Goal: Task Accomplishment & Management: Use online tool/utility

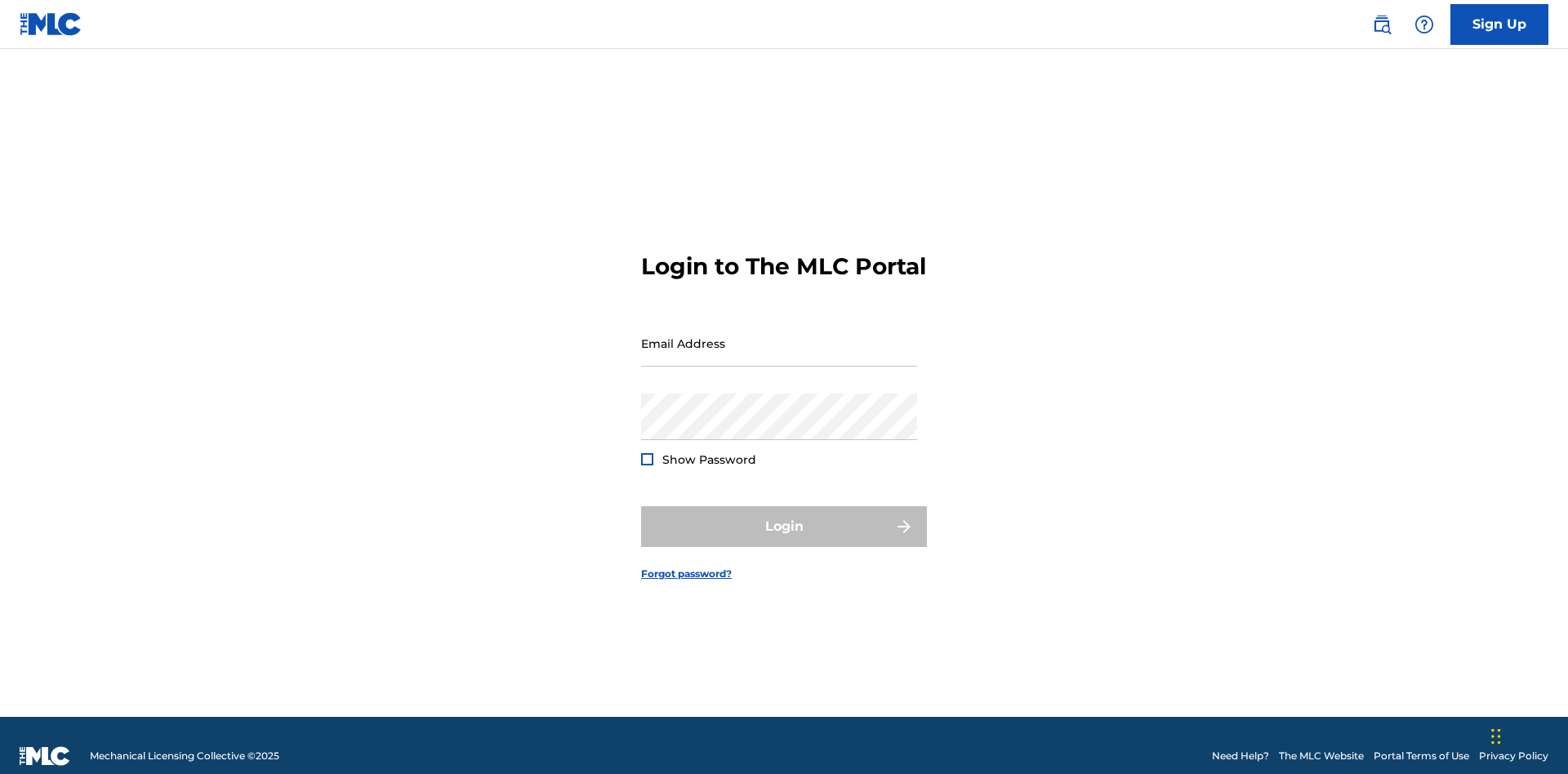
scroll to position [22, 0]
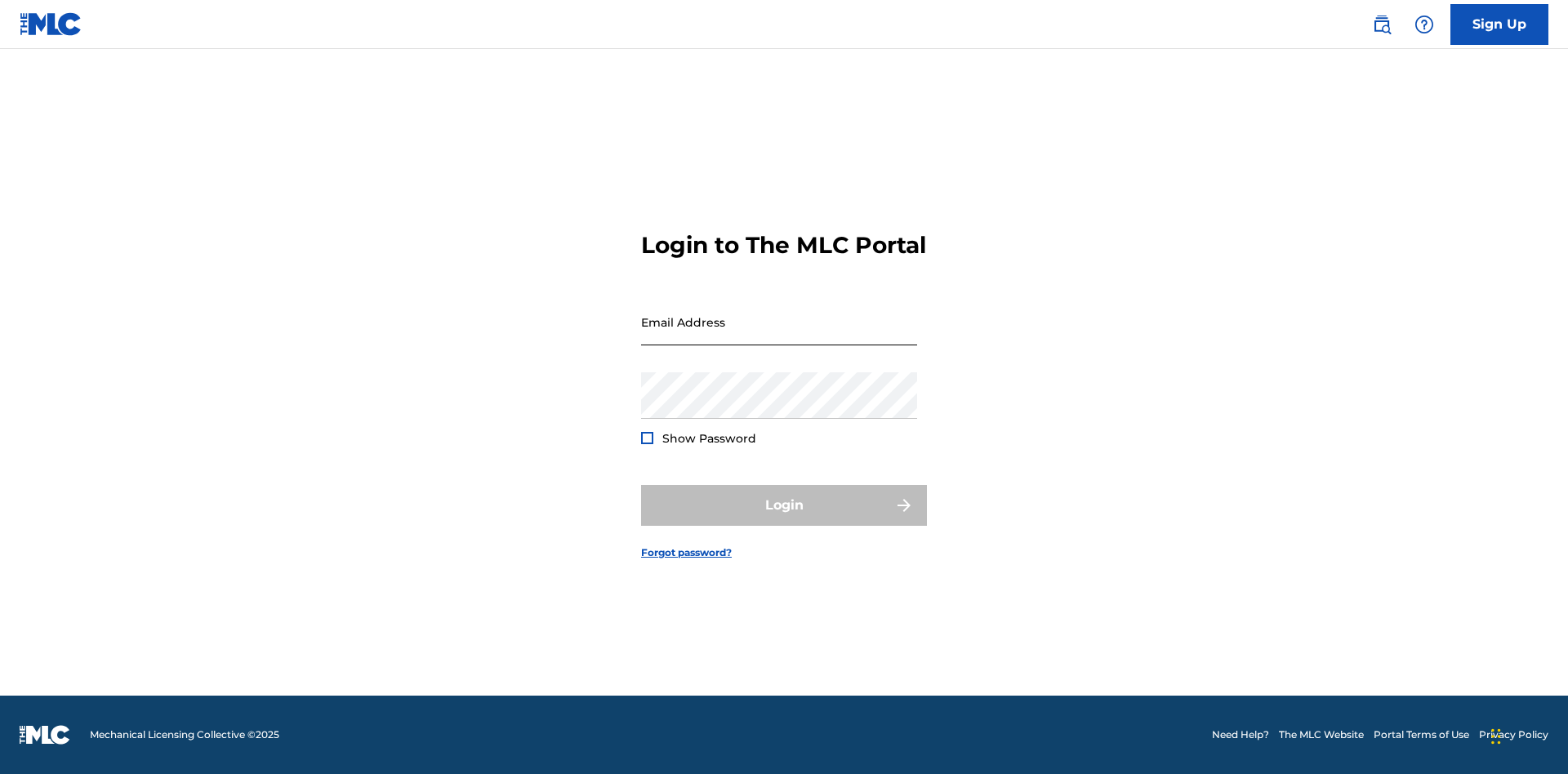
click at [780, 336] on input "Email Address" at bounding box center [779, 322] width 276 height 47
type input "[EMAIL_ADDRESS][DOMAIN_NAME]"
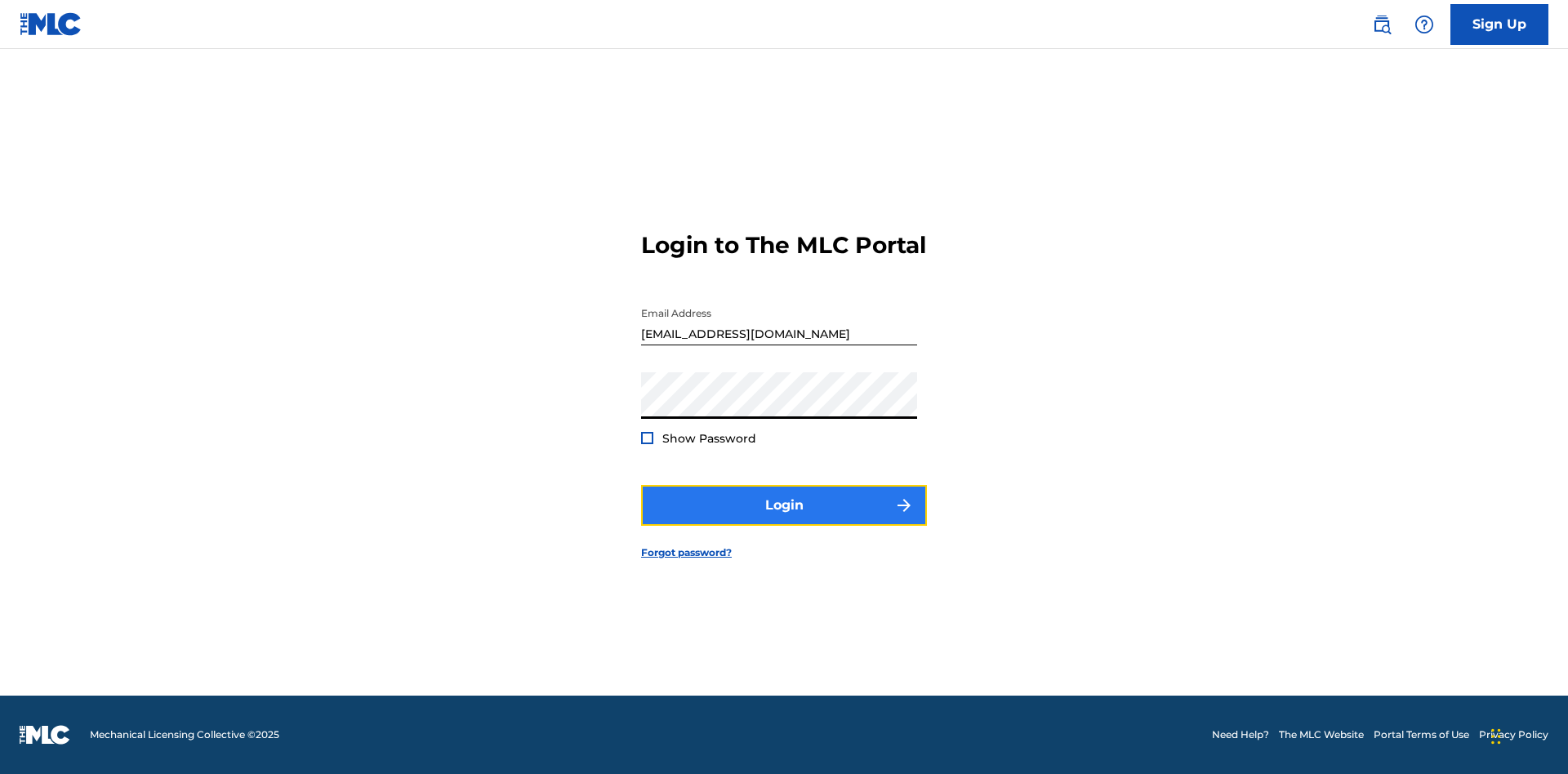
click at [784, 519] on button "Login" at bounding box center [784, 505] width 286 height 41
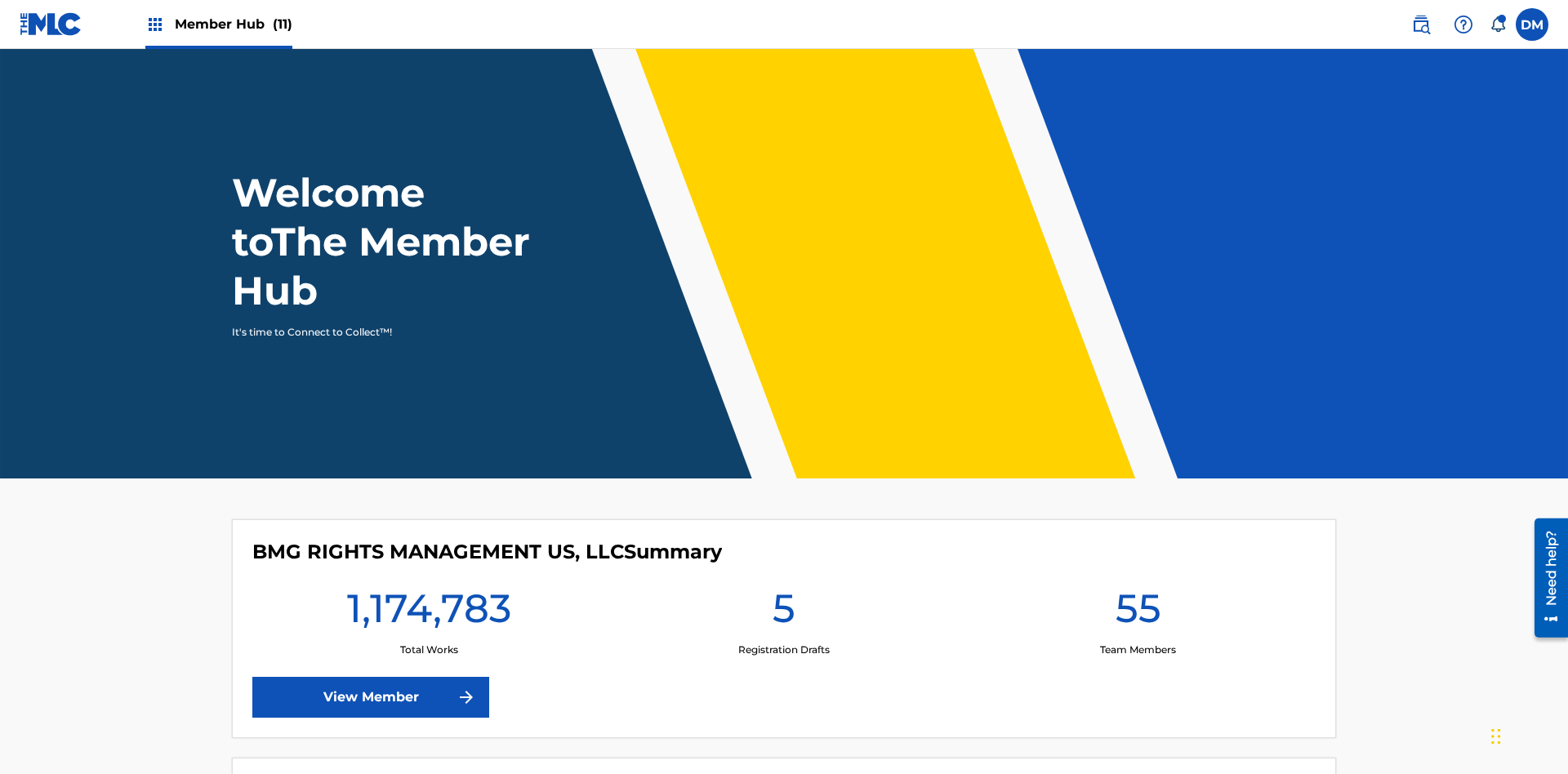
click at [233, 23] on span "Member Hub (11)" at bounding box center [234, 24] width 118 height 19
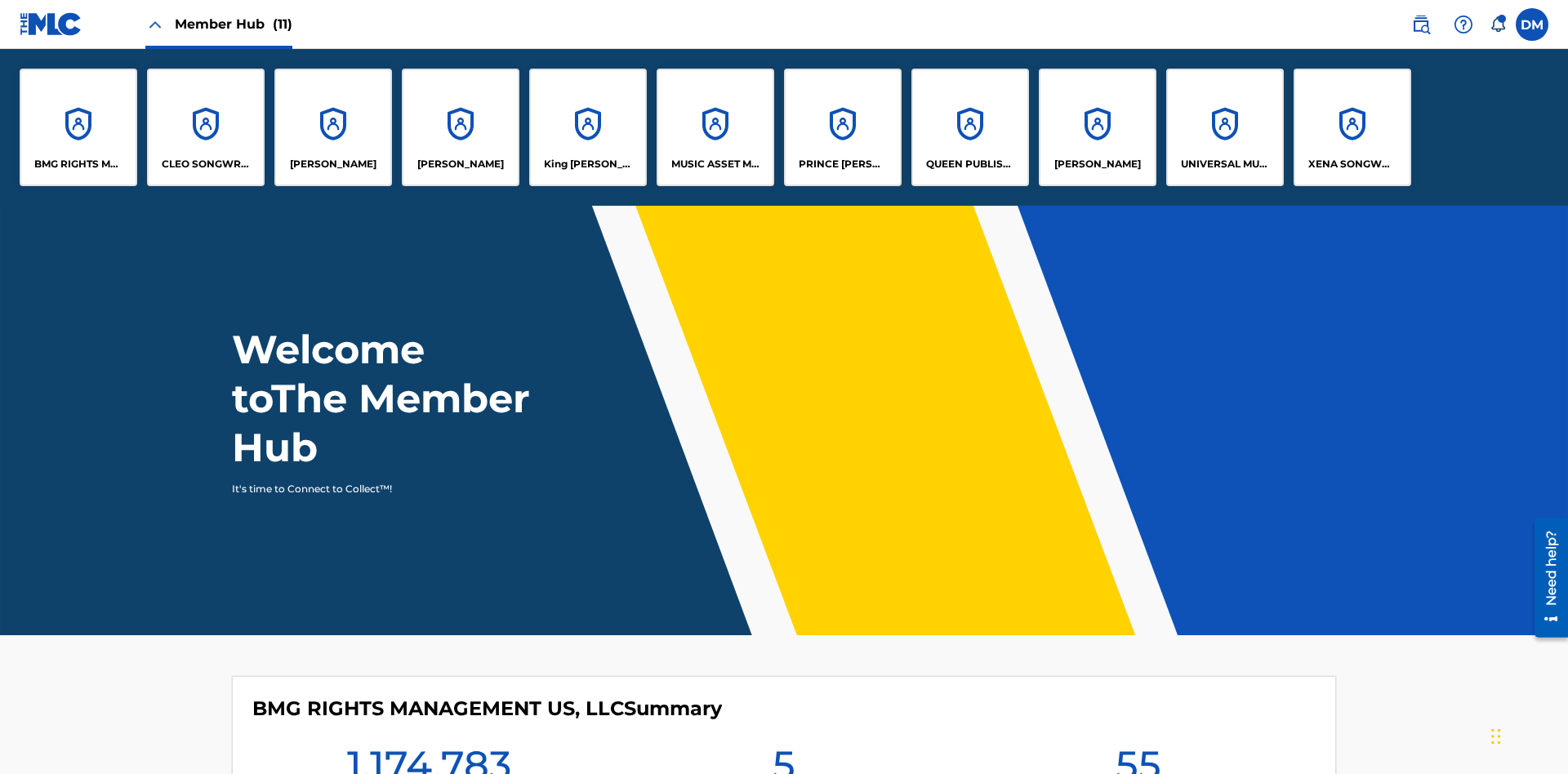
scroll to position [59, 0]
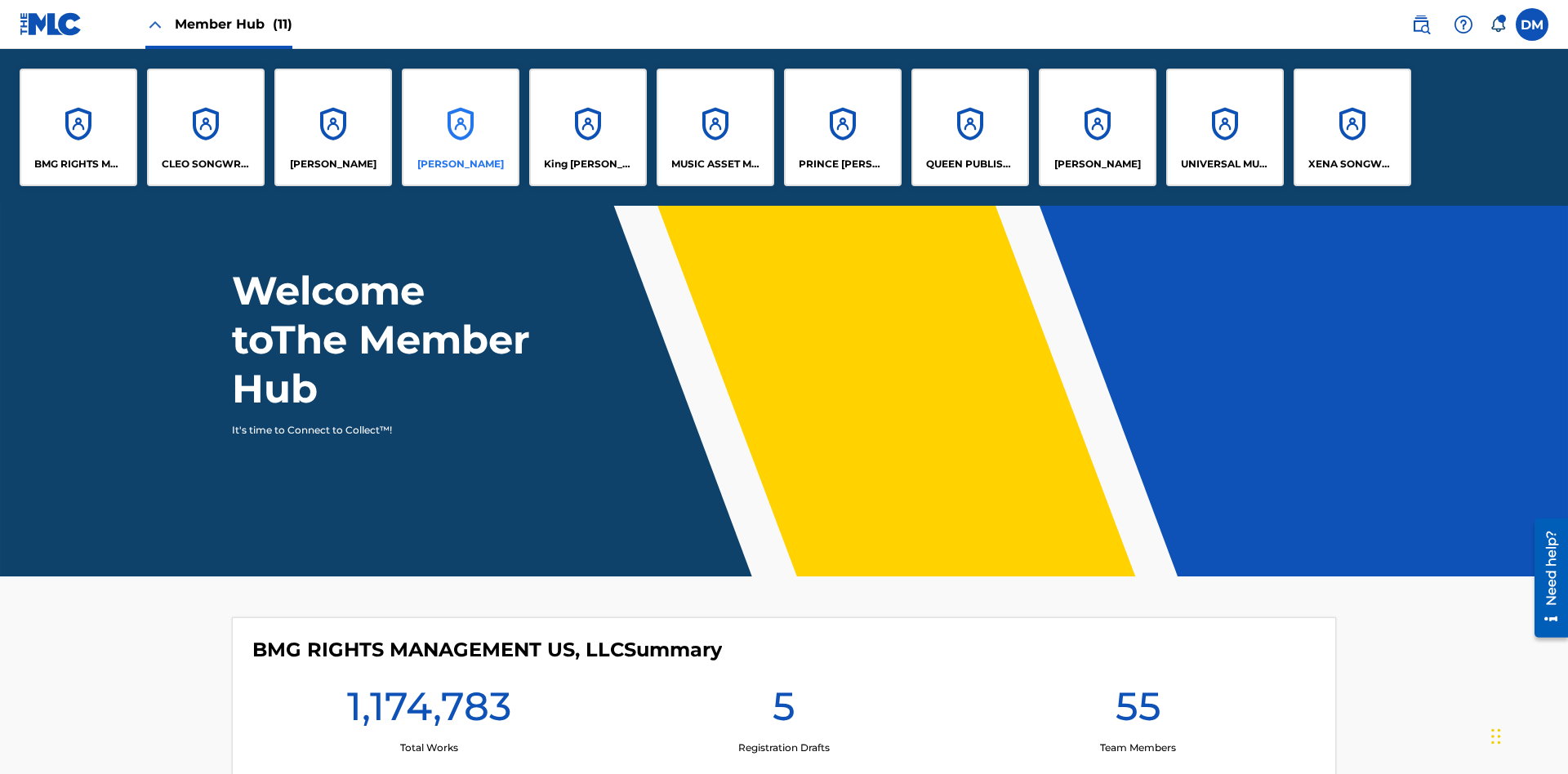
click at [461, 164] on p "[PERSON_NAME]" at bounding box center [461, 164] width 87 height 15
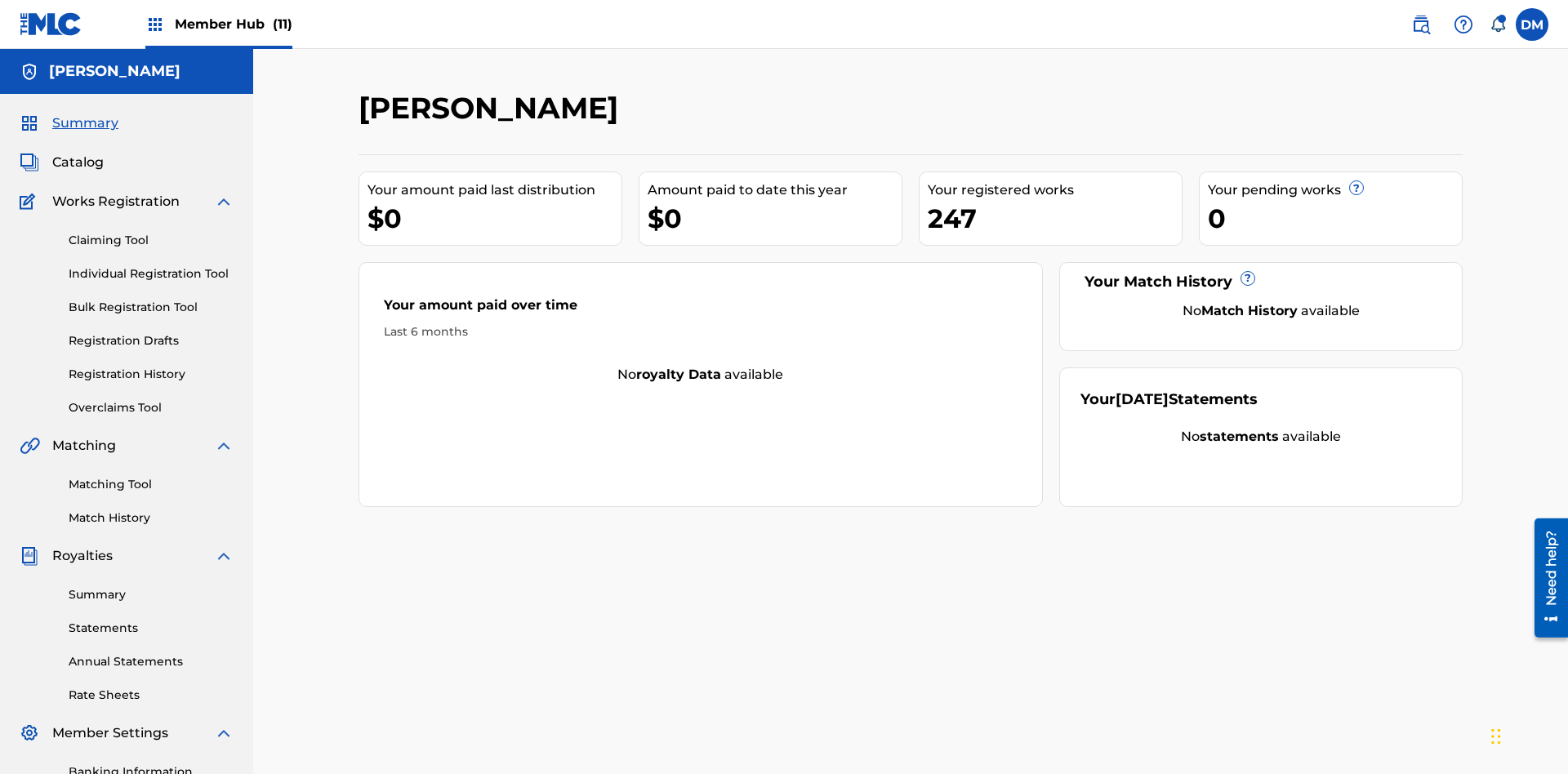
scroll to position [238, 0]
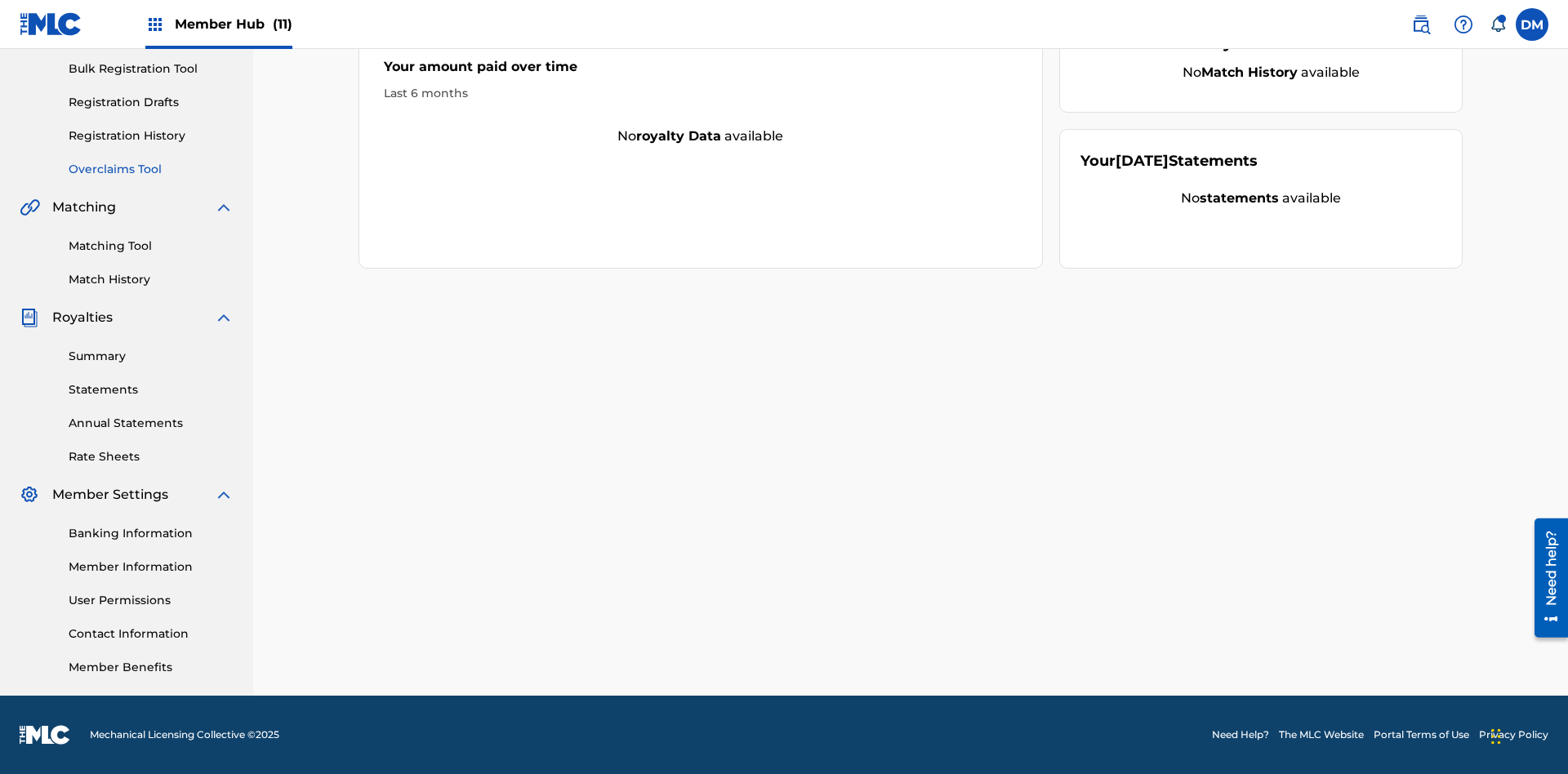
click at [151, 169] on link "Overclaims Tool" at bounding box center [151, 170] width 165 height 17
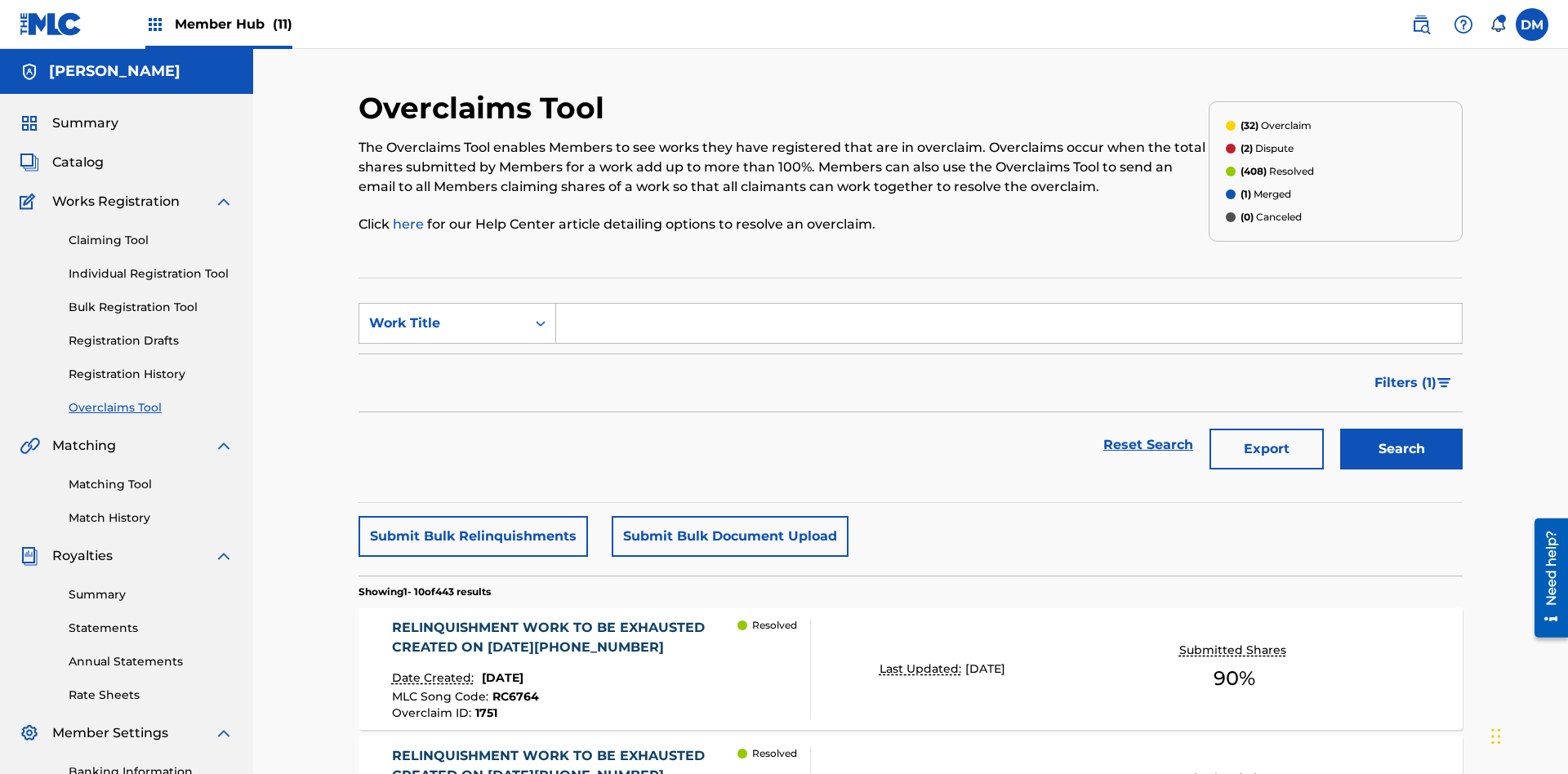
scroll to position [210, 0]
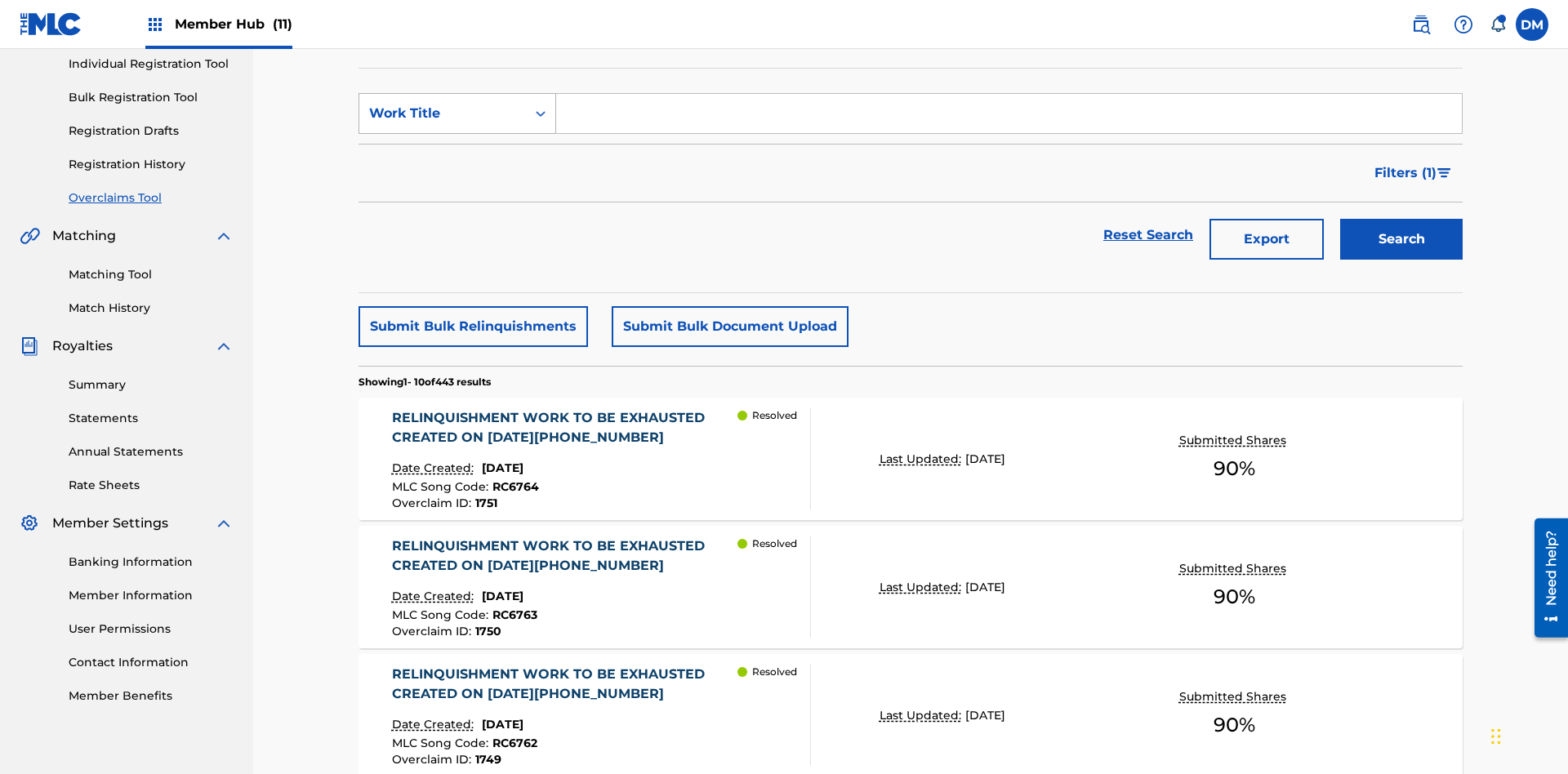
click at [443, 113] on div "Work Title" at bounding box center [443, 113] width 147 height 20
click at [457, 195] on div "Overclaim ID" at bounding box center [457, 195] width 196 height 41
click at [1009, 118] on input "Search Form" at bounding box center [1009, 113] width 906 height 39
click at [1402, 219] on button "Search" at bounding box center [1401, 239] width 122 height 41
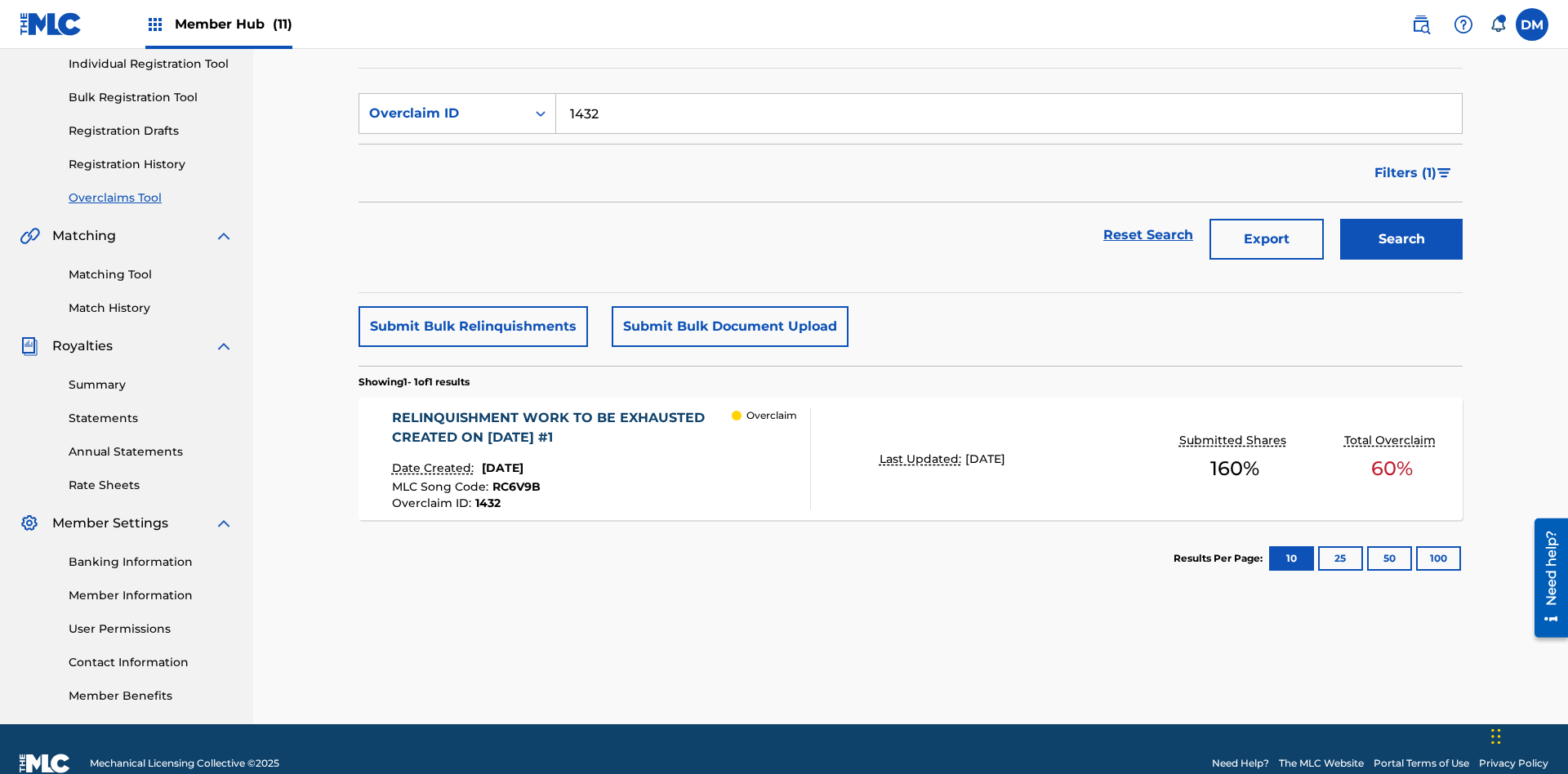
click at [561, 408] on div "RELINQUISHMENT WORK TO BE EXHAUSTED CREATED ON [DATE] #1" at bounding box center [562, 427] width 340 height 39
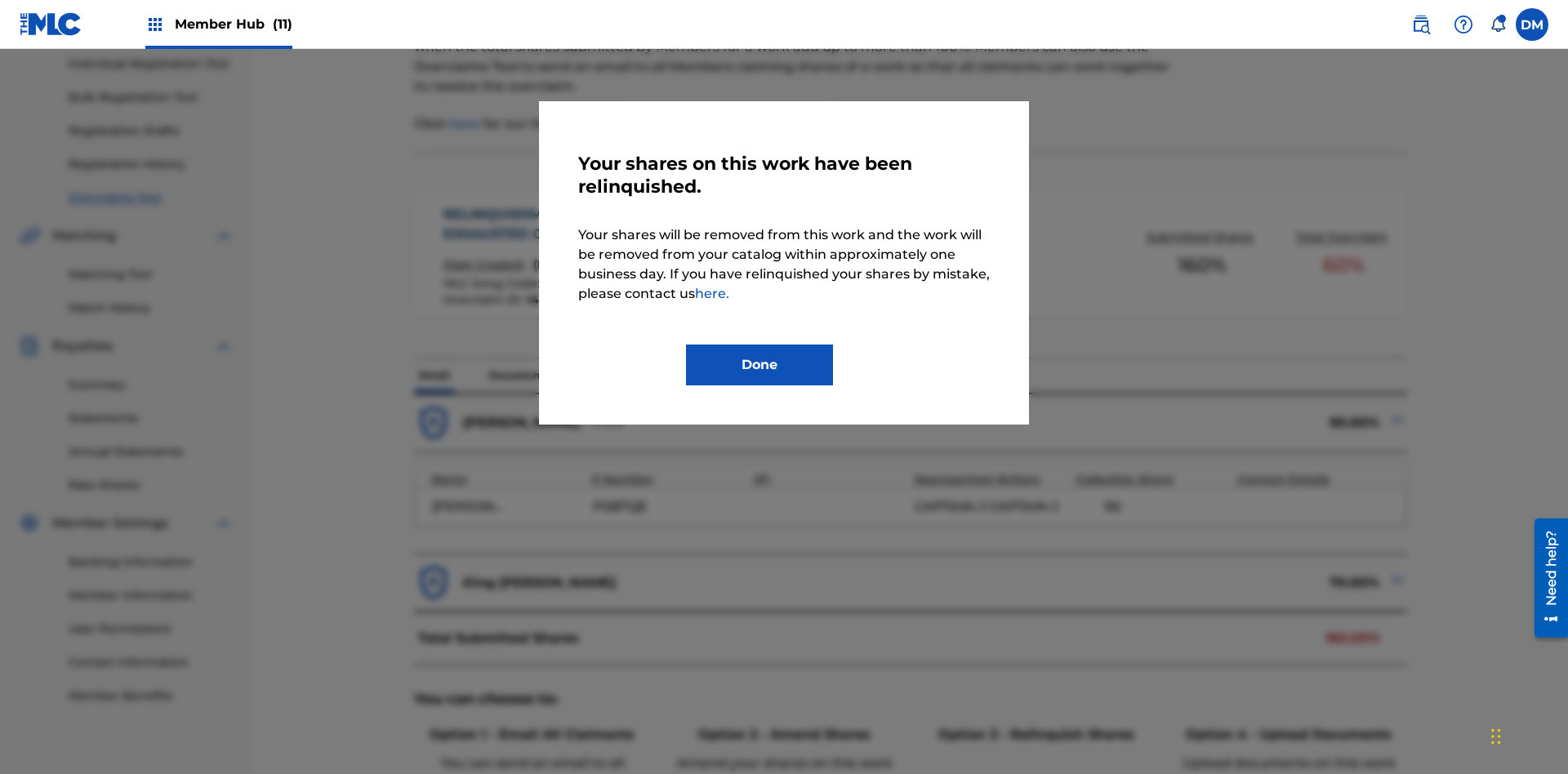
click at [760, 364] on button "Done" at bounding box center [760, 364] width 147 height 41
click at [606, 358] on p "History" at bounding box center [606, 376] width 47 height 35
